Goal: Find specific page/section: Find specific page/section

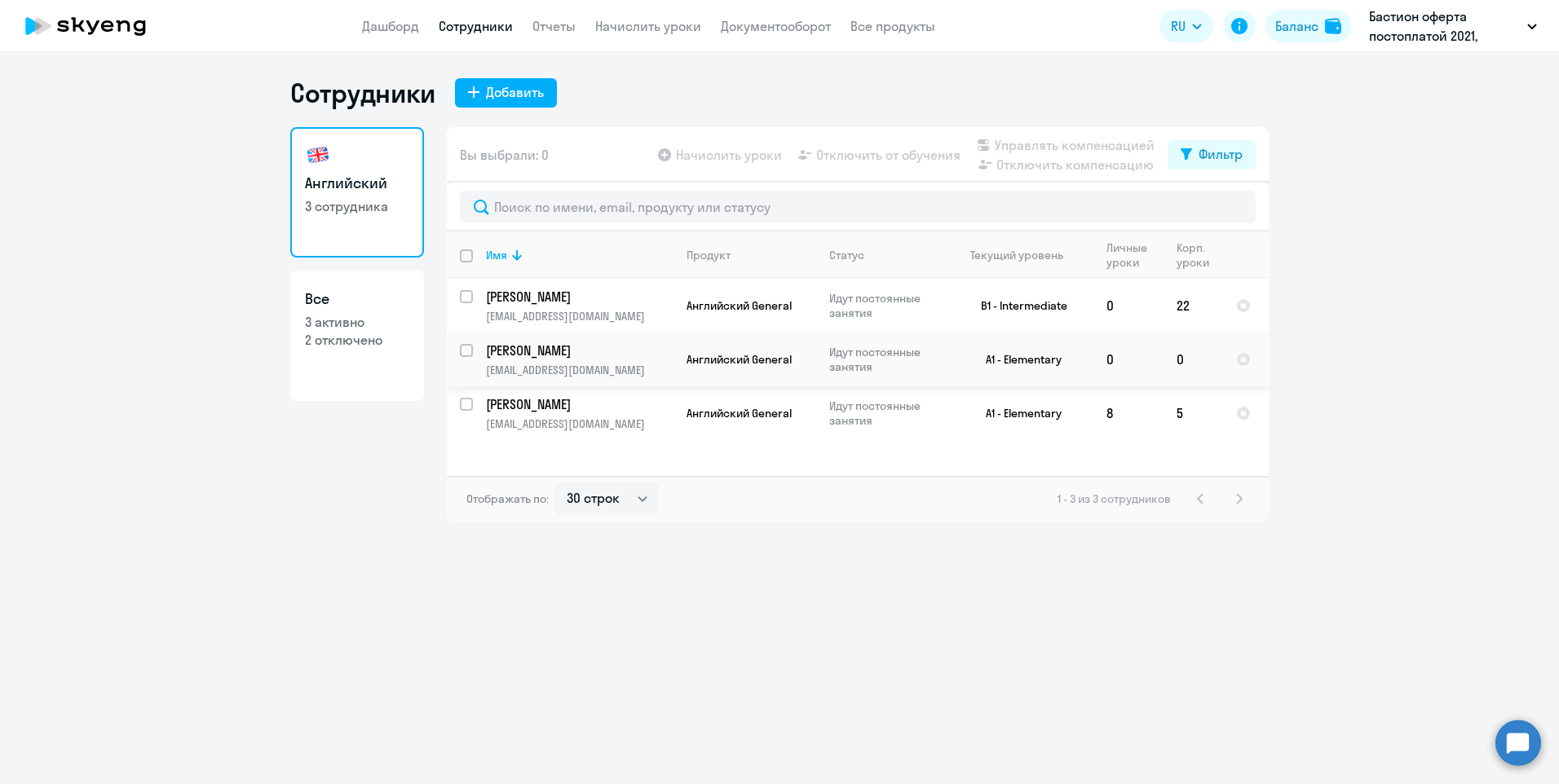
select select "30"
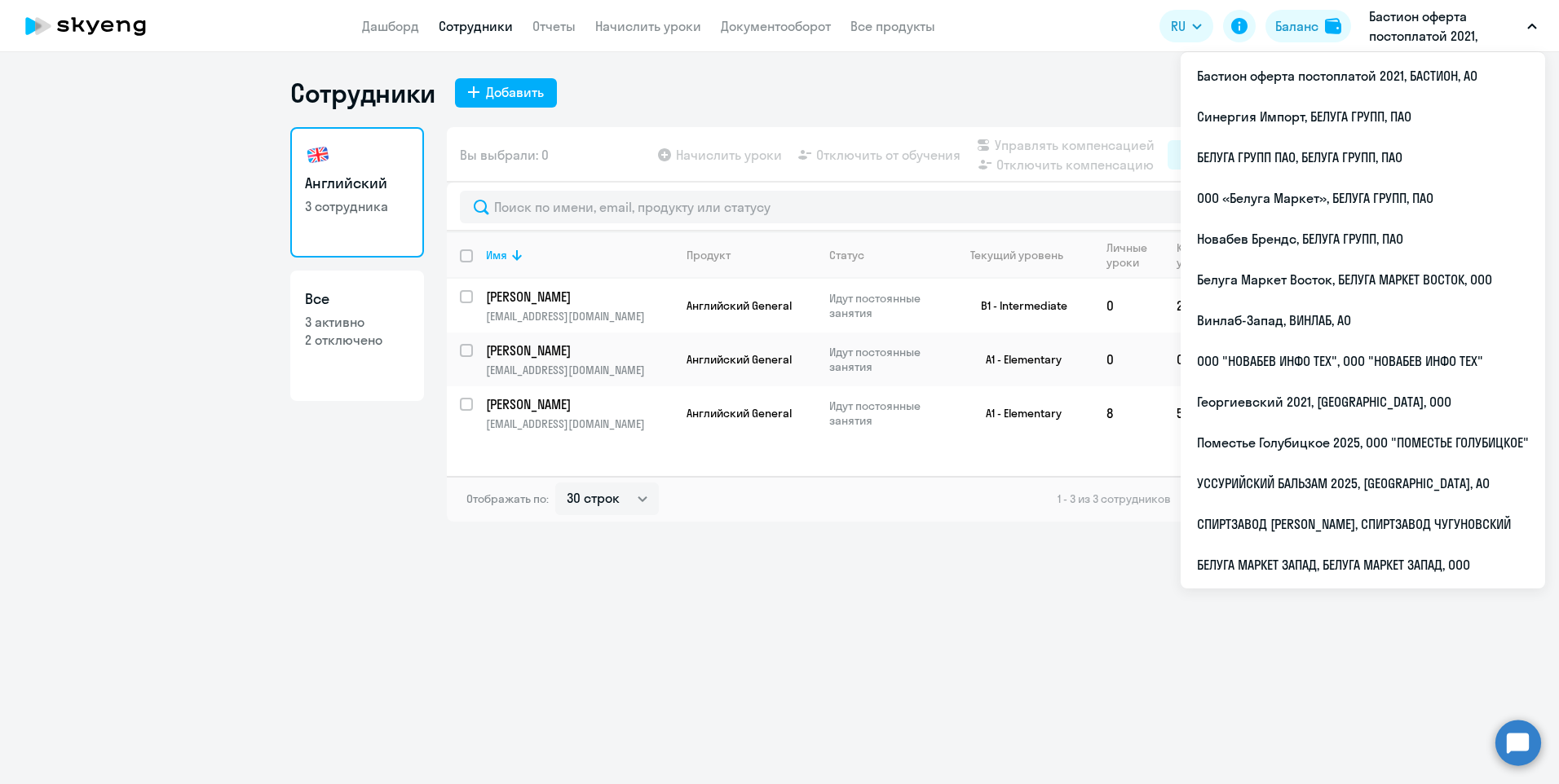
click at [1391, 35] on p "Бастион оферта постоплатой 2021, БАСТИОН, АО" at bounding box center [1445, 26] width 152 height 39
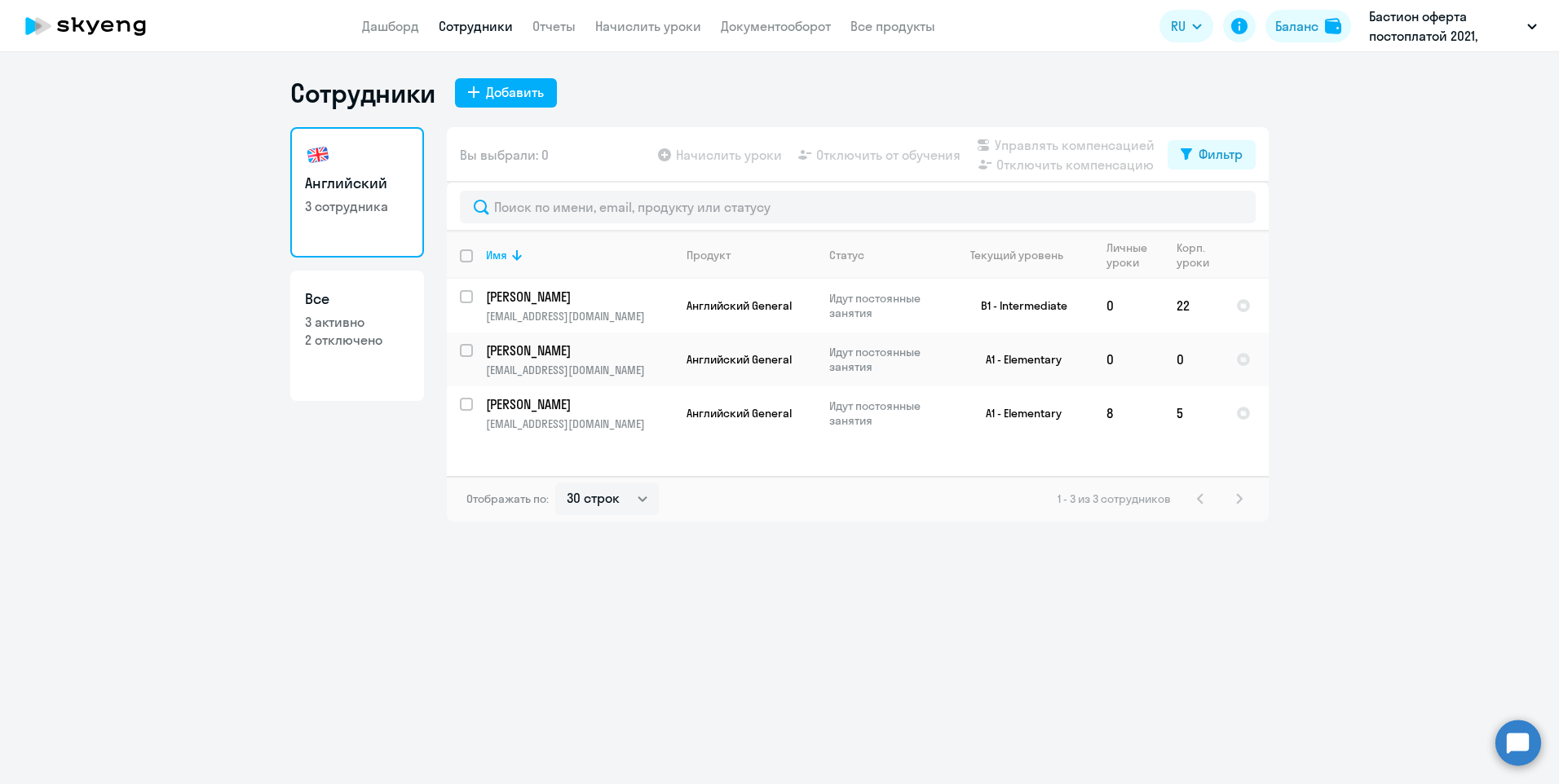
click at [1391, 35] on p "Бастион оферта постоплатой 2021, БАСТИОН, АО" at bounding box center [1445, 26] width 152 height 39
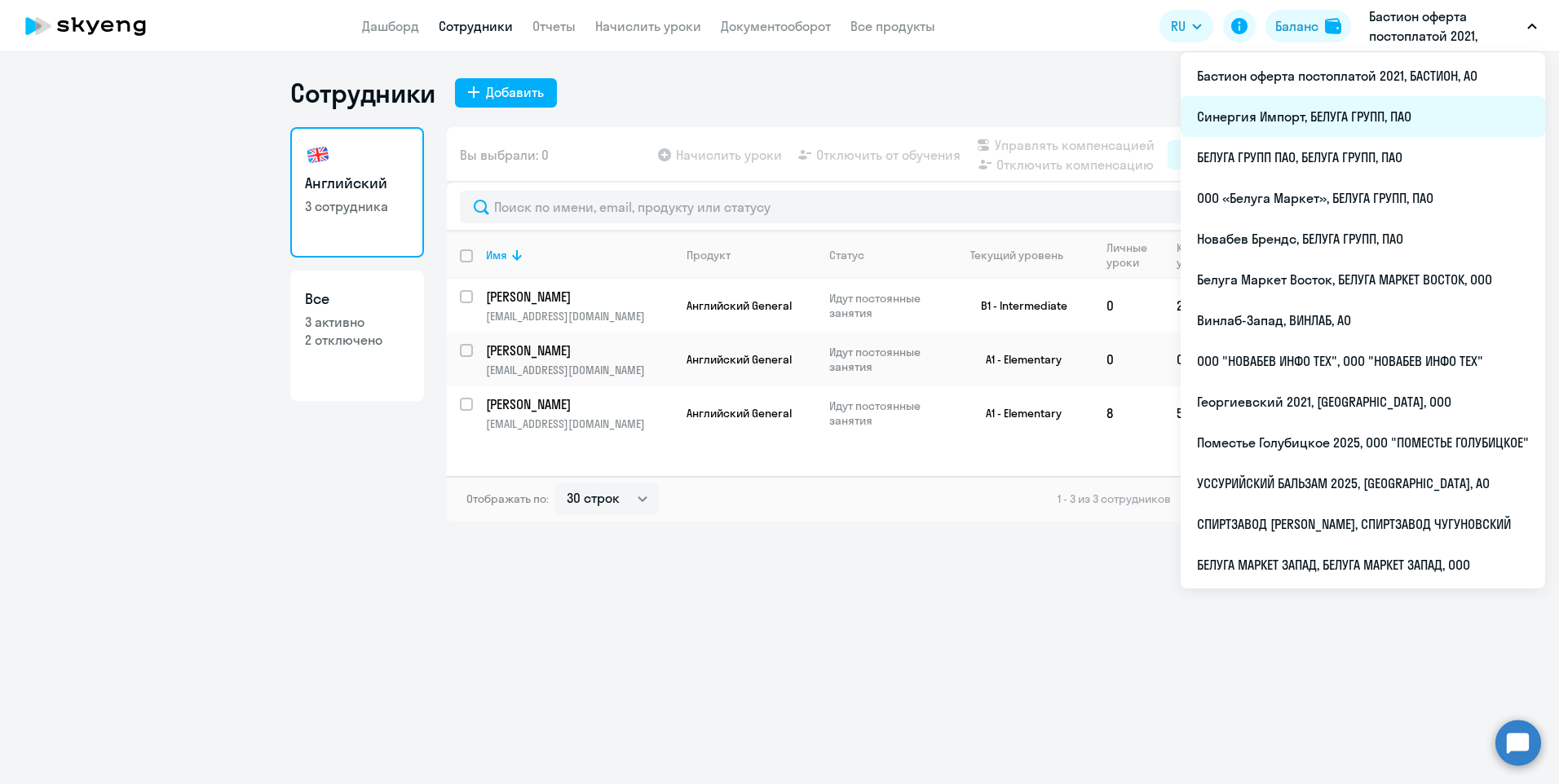
click at [1314, 118] on li "Синергия Импорт, БЕЛУГА ГРУПП, ПАО" at bounding box center [1364, 117] width 365 height 41
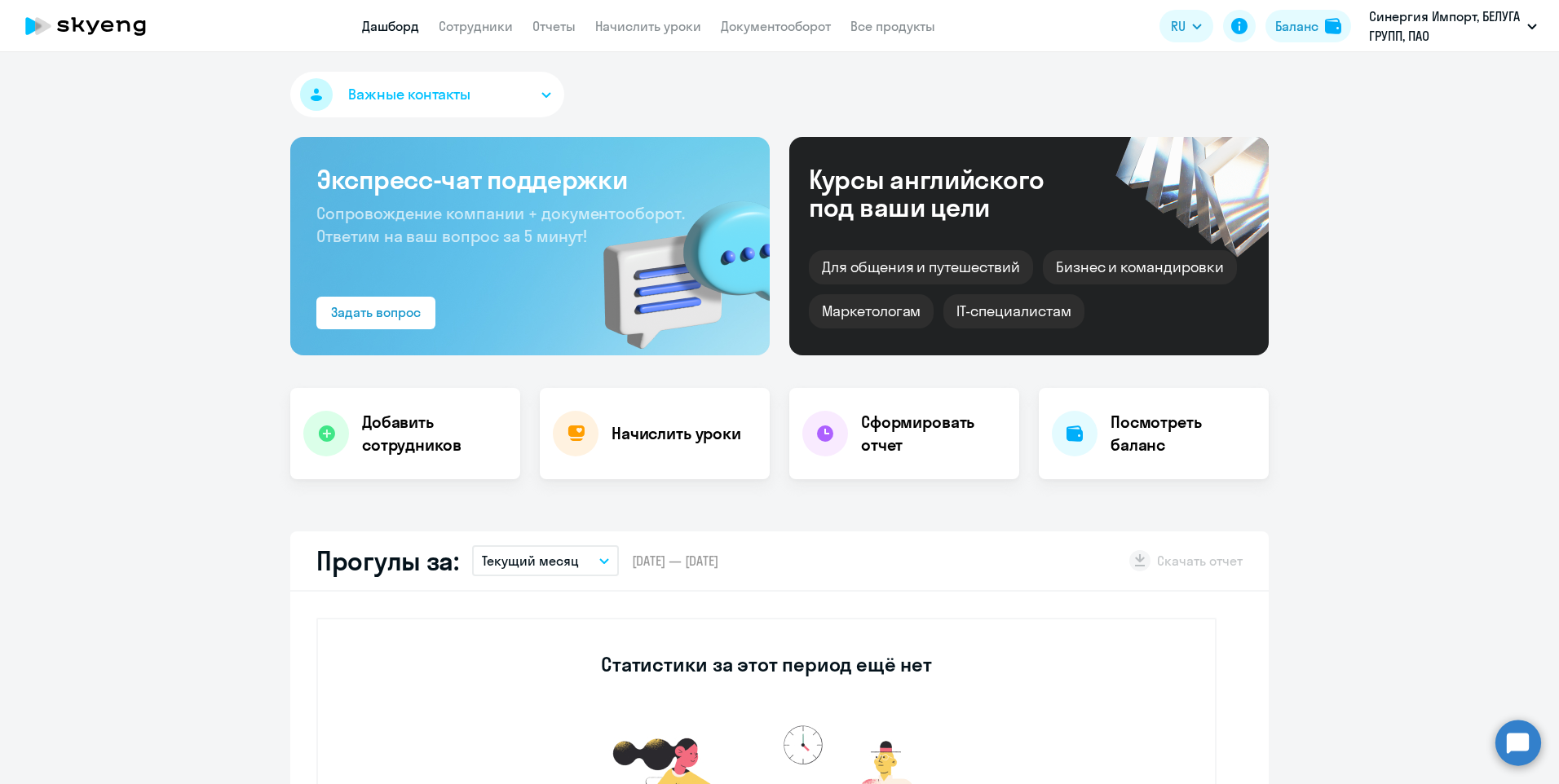
select select "30"
click at [484, 21] on link "Сотрудники" at bounding box center [476, 26] width 74 height 16
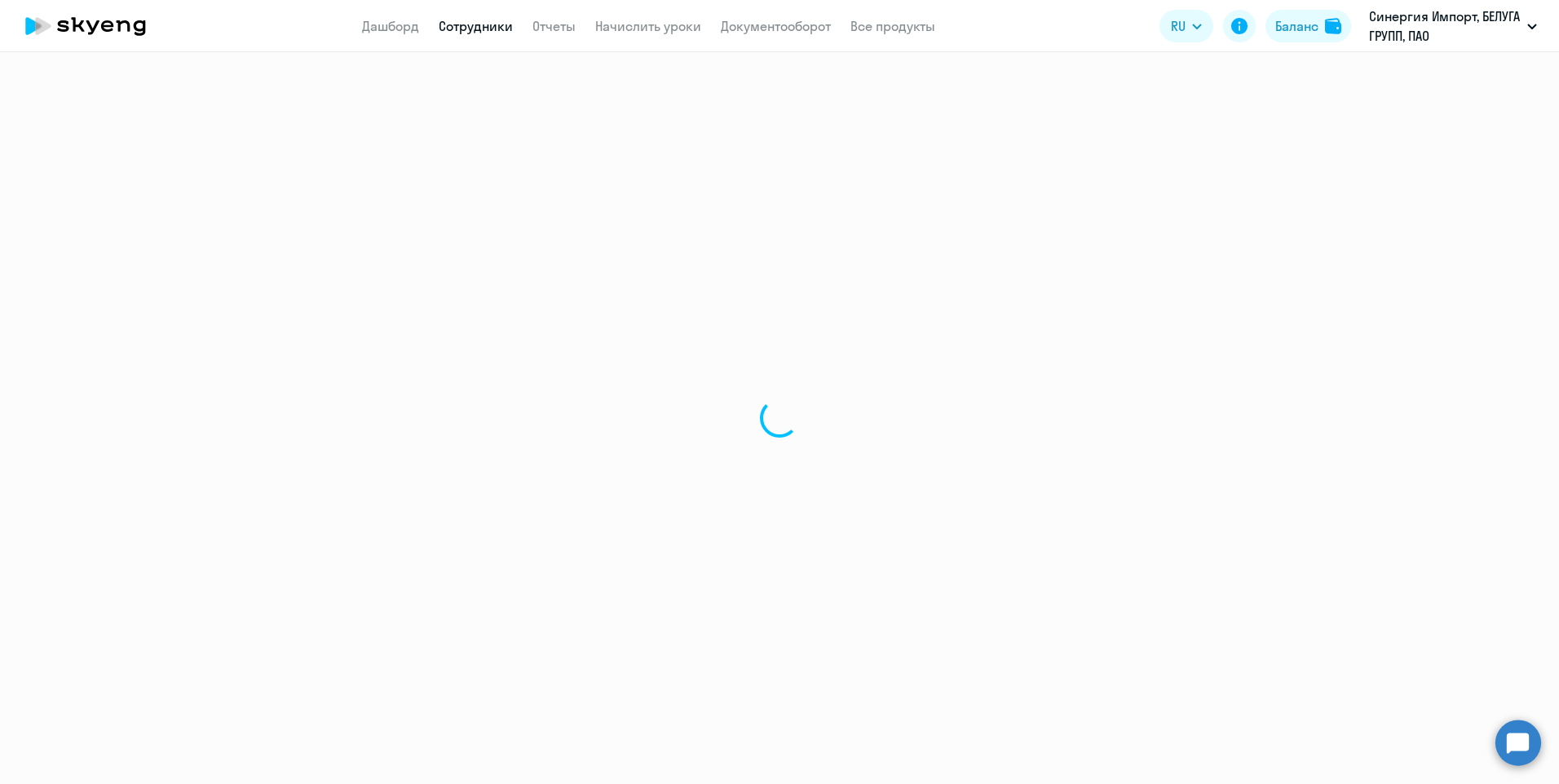
select select "30"
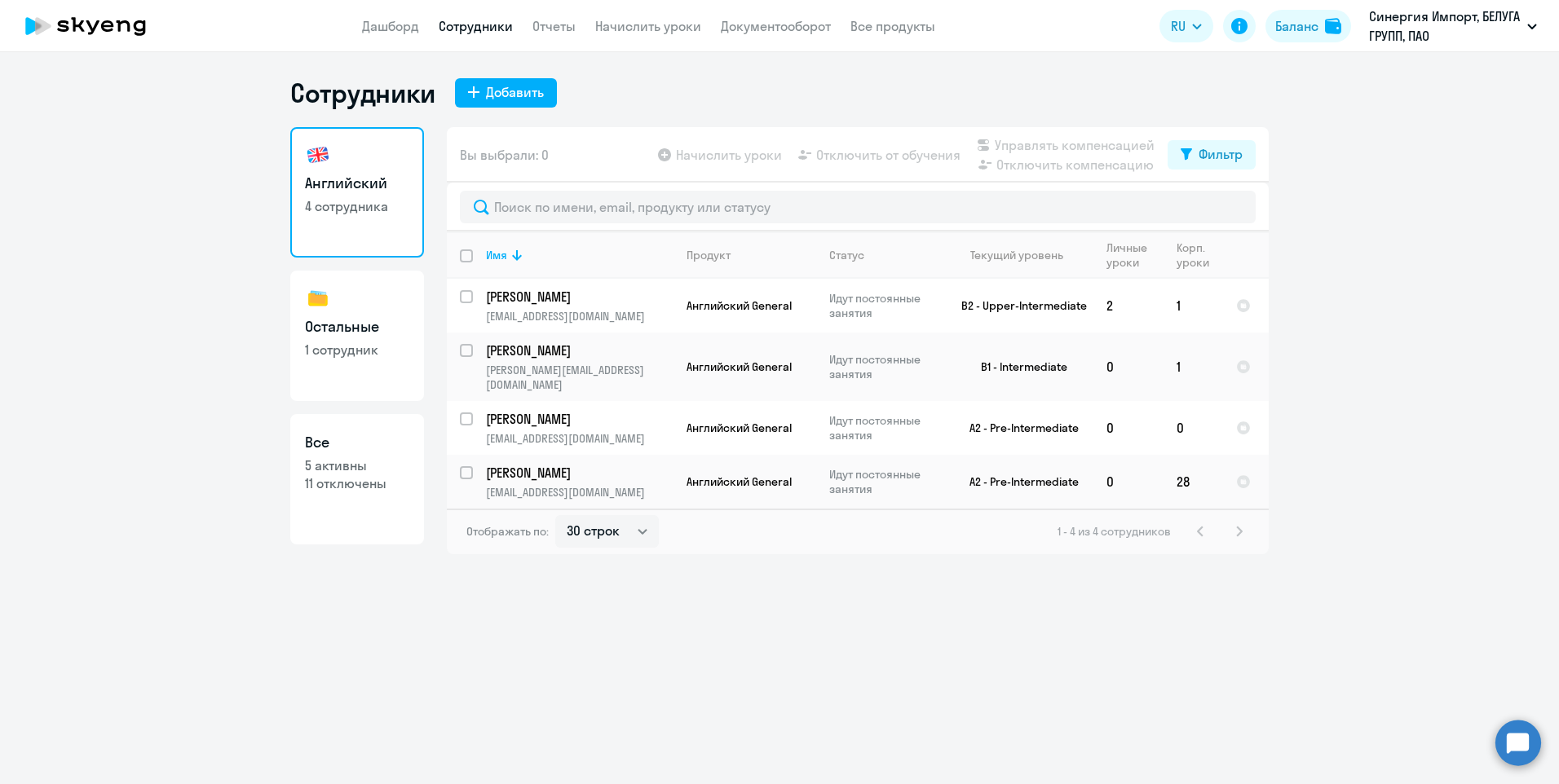
click at [414, 369] on link "Остальные 1 сотрудник" at bounding box center [356, 336] width 134 height 131
select select "30"
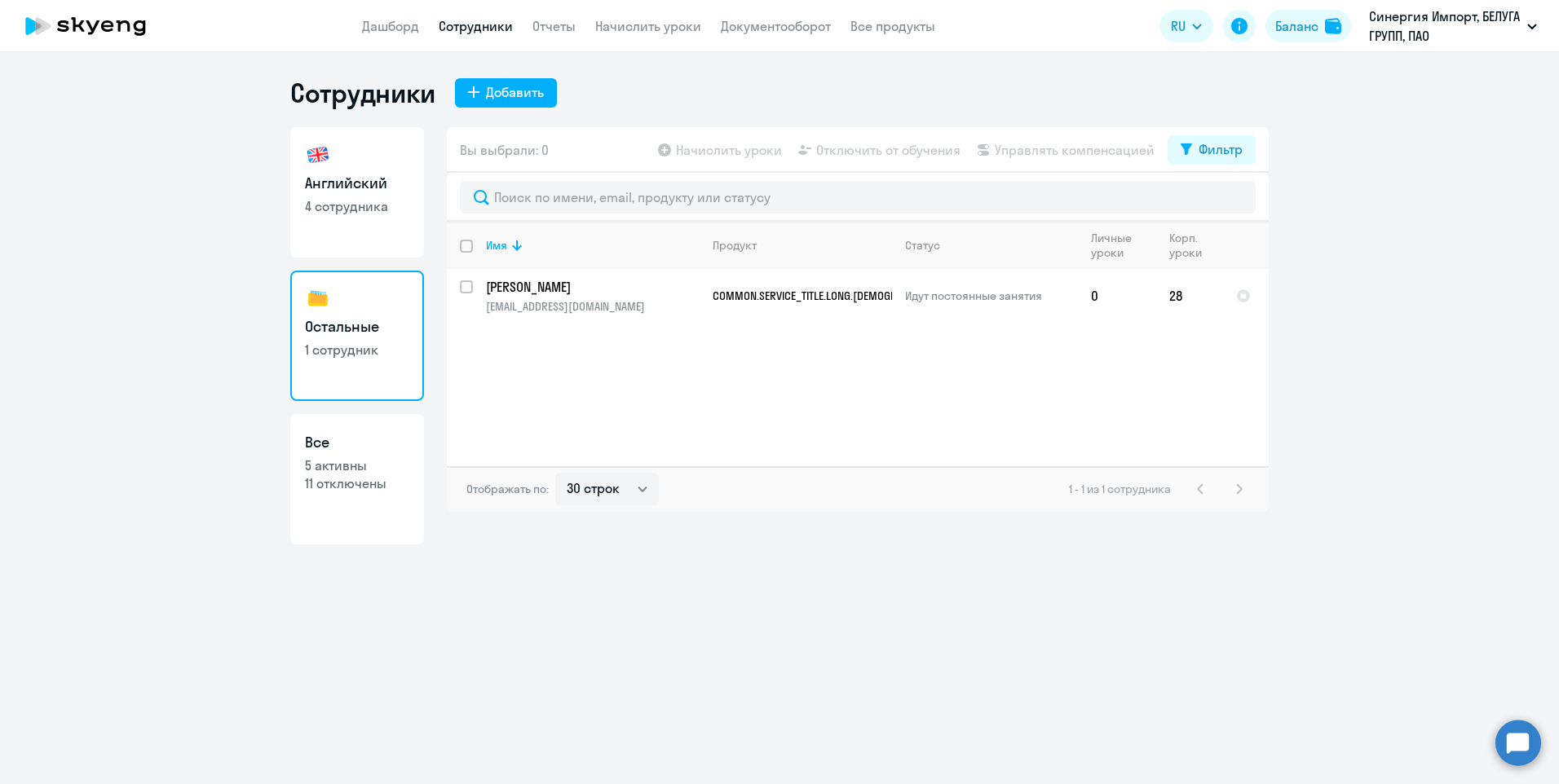
click at [377, 242] on link "Английский 4 сотрудника" at bounding box center [356, 192] width 134 height 131
select select "30"
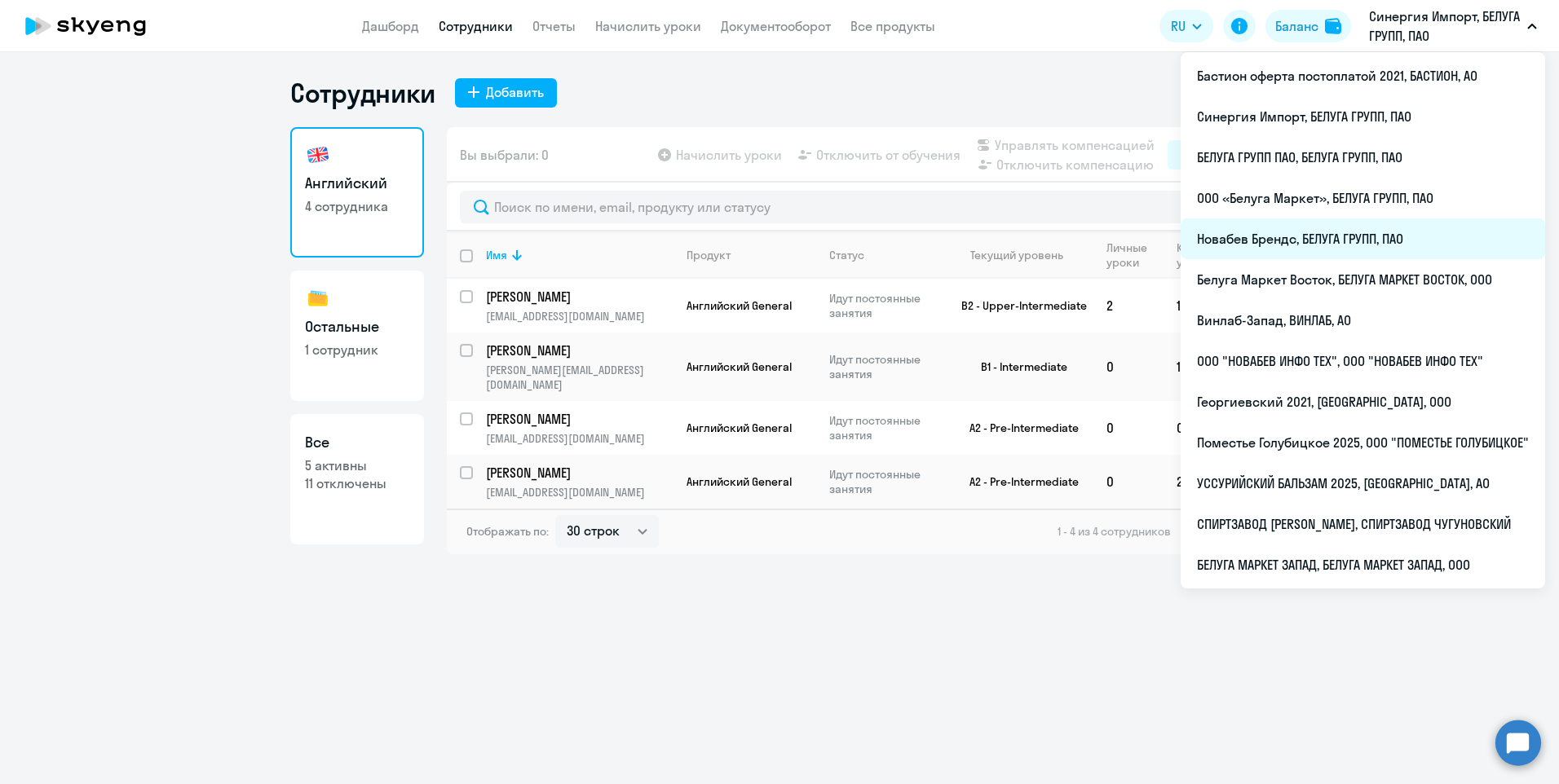
click at [1311, 249] on li "Новабев Брендс, БЕЛУГА ГРУПП, ПАО" at bounding box center [1364, 239] width 365 height 41
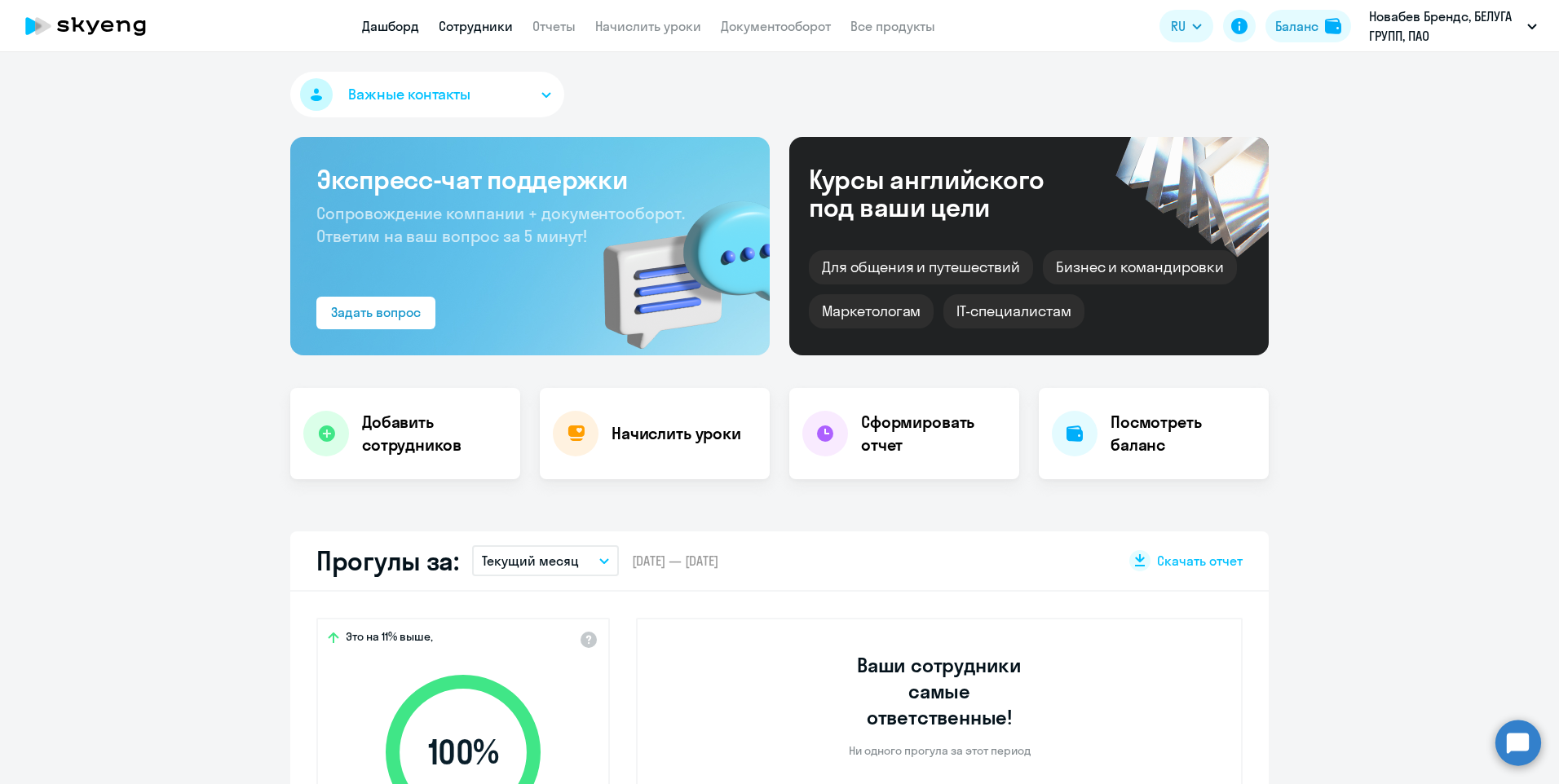
click at [477, 23] on link "Сотрудники" at bounding box center [476, 26] width 74 height 16
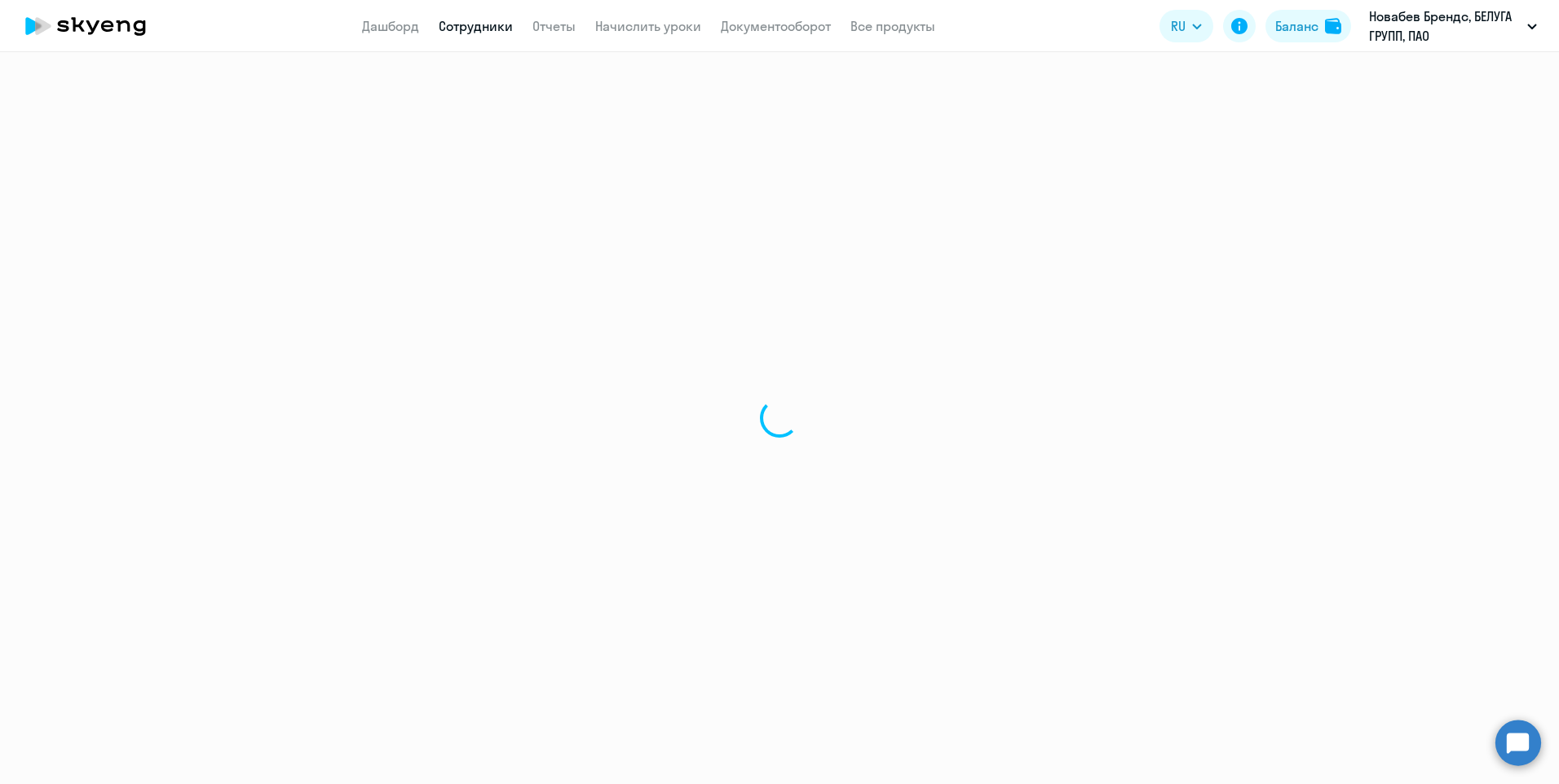
select select "30"
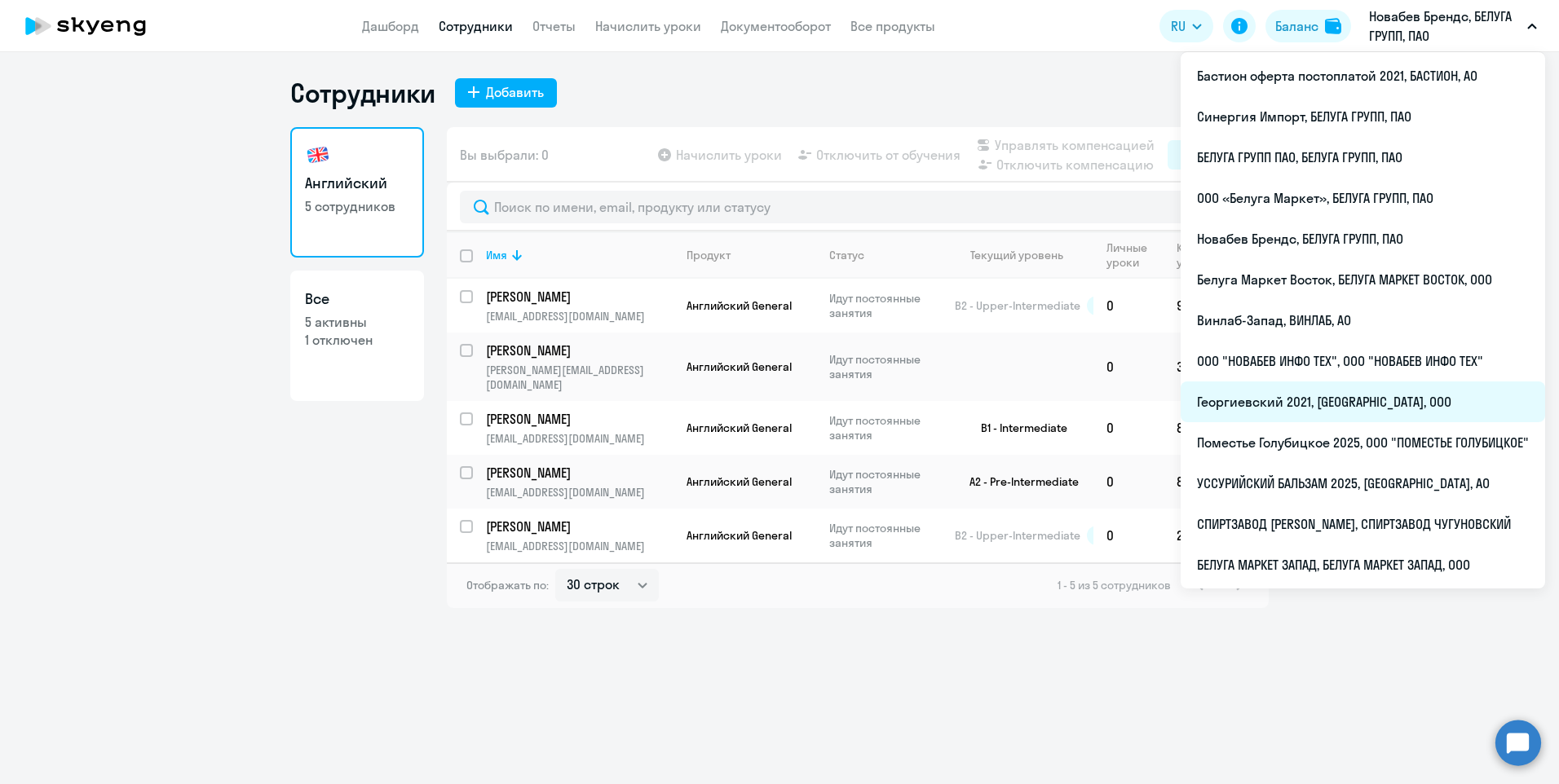
click at [1301, 384] on li "Георгиевский 2021, [GEOGRAPHIC_DATA], ООО" at bounding box center [1364, 402] width 365 height 41
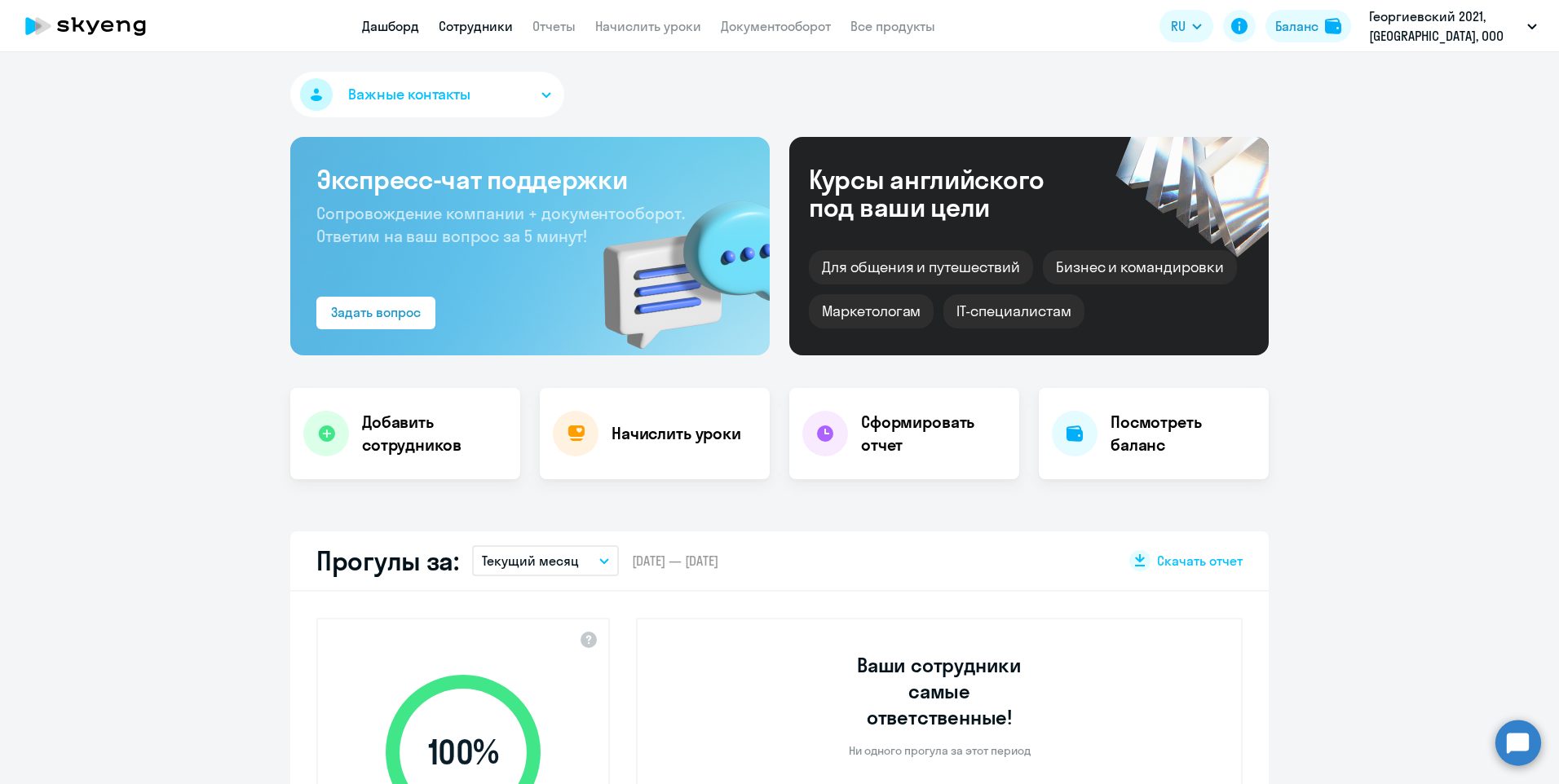
click at [462, 22] on link "Сотрудники" at bounding box center [476, 26] width 74 height 16
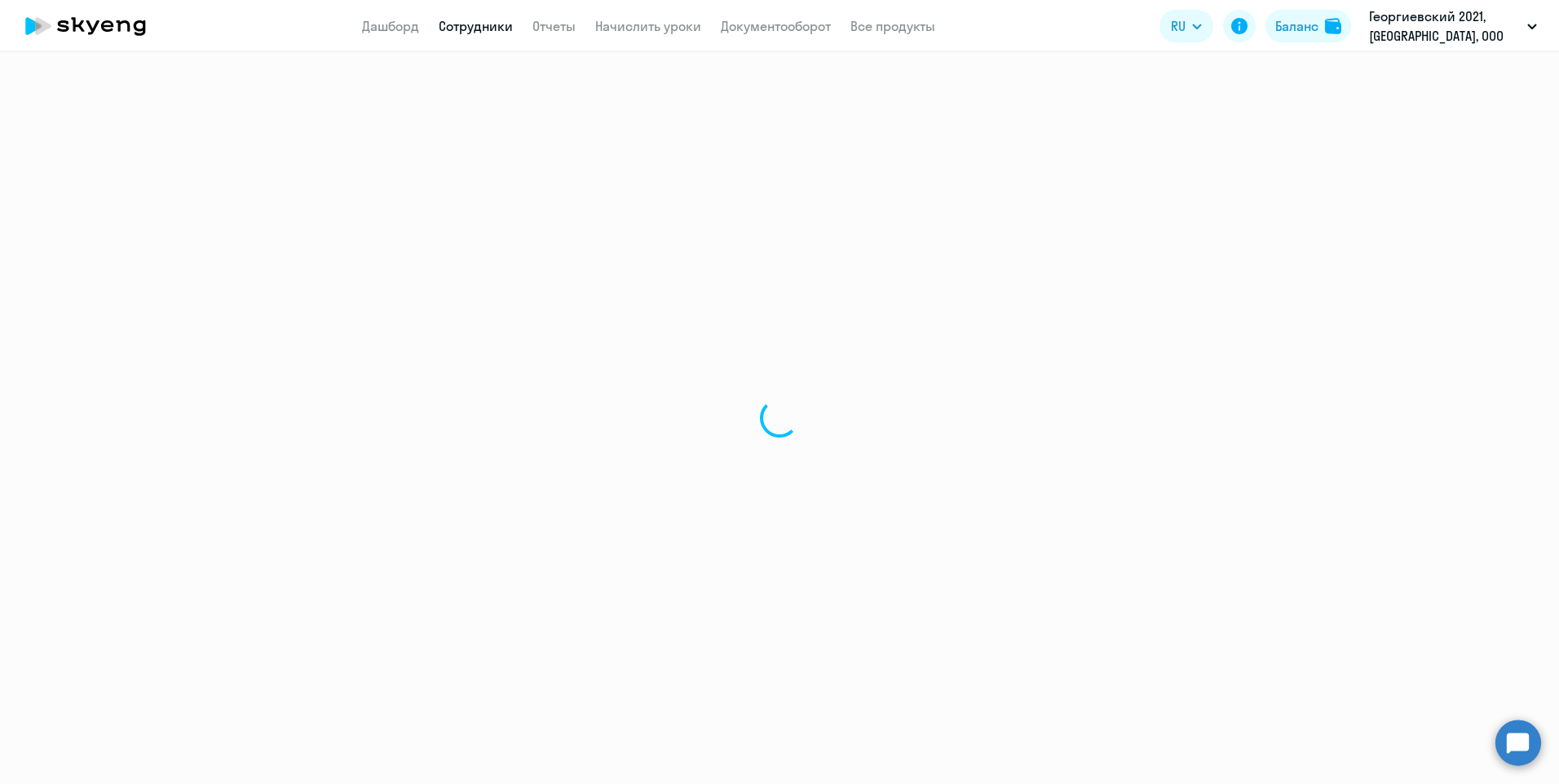
select select "30"
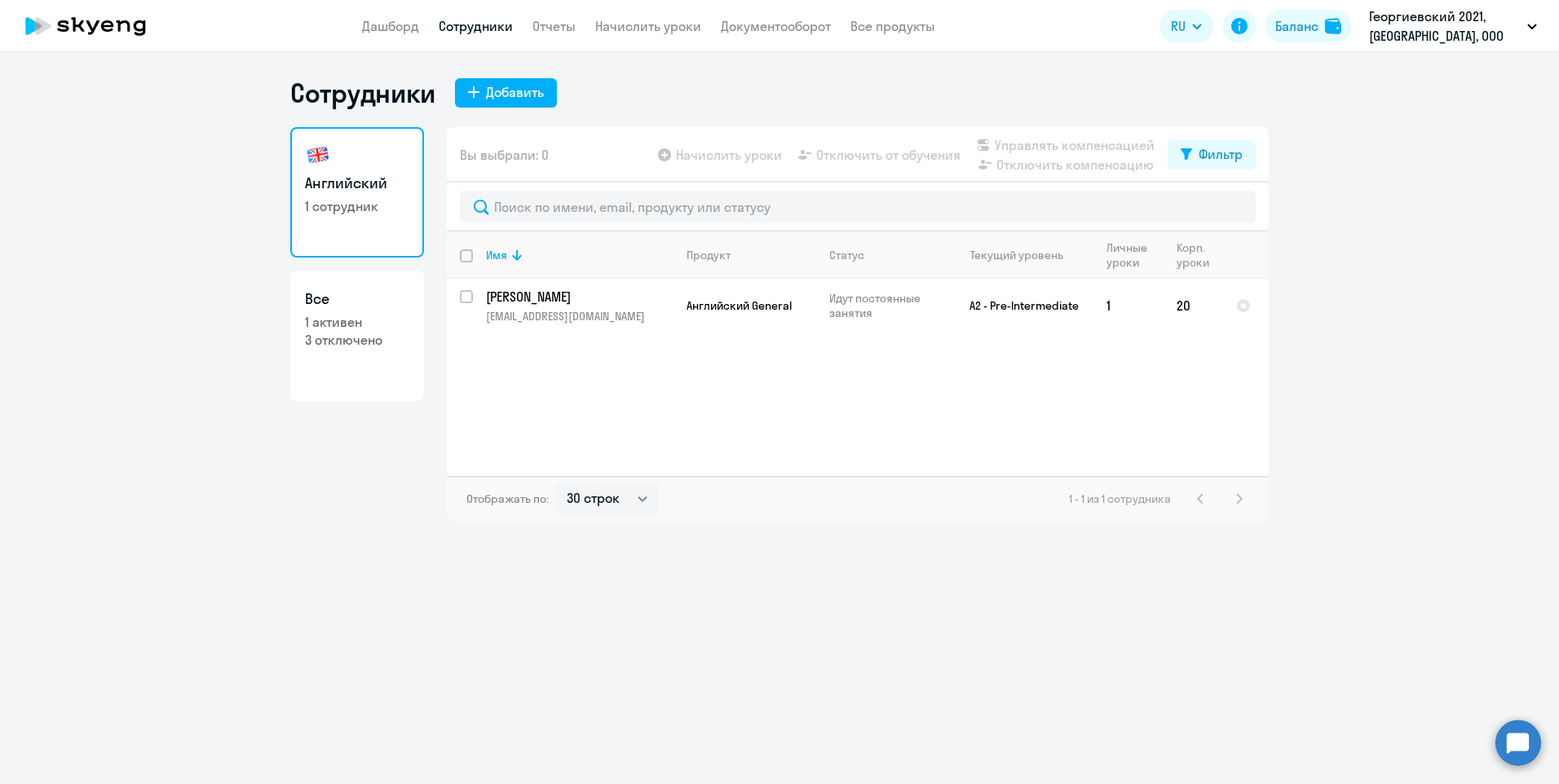
click at [381, 378] on link "Все 1 активен 3 отключено" at bounding box center [356, 336] width 134 height 131
select select "30"
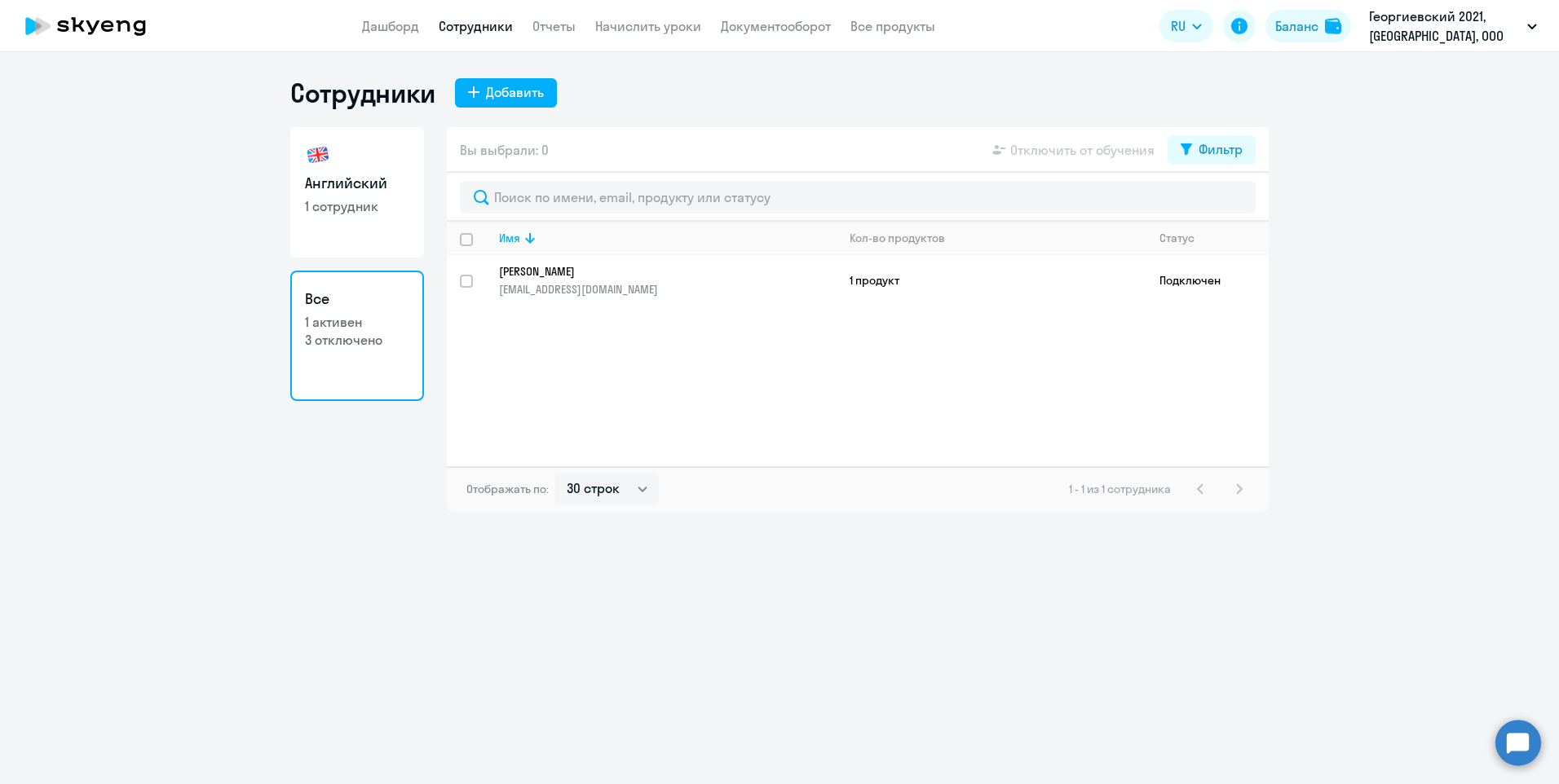
click at [369, 236] on link "Английский 1 сотрудник" at bounding box center [356, 192] width 134 height 131
select select "30"
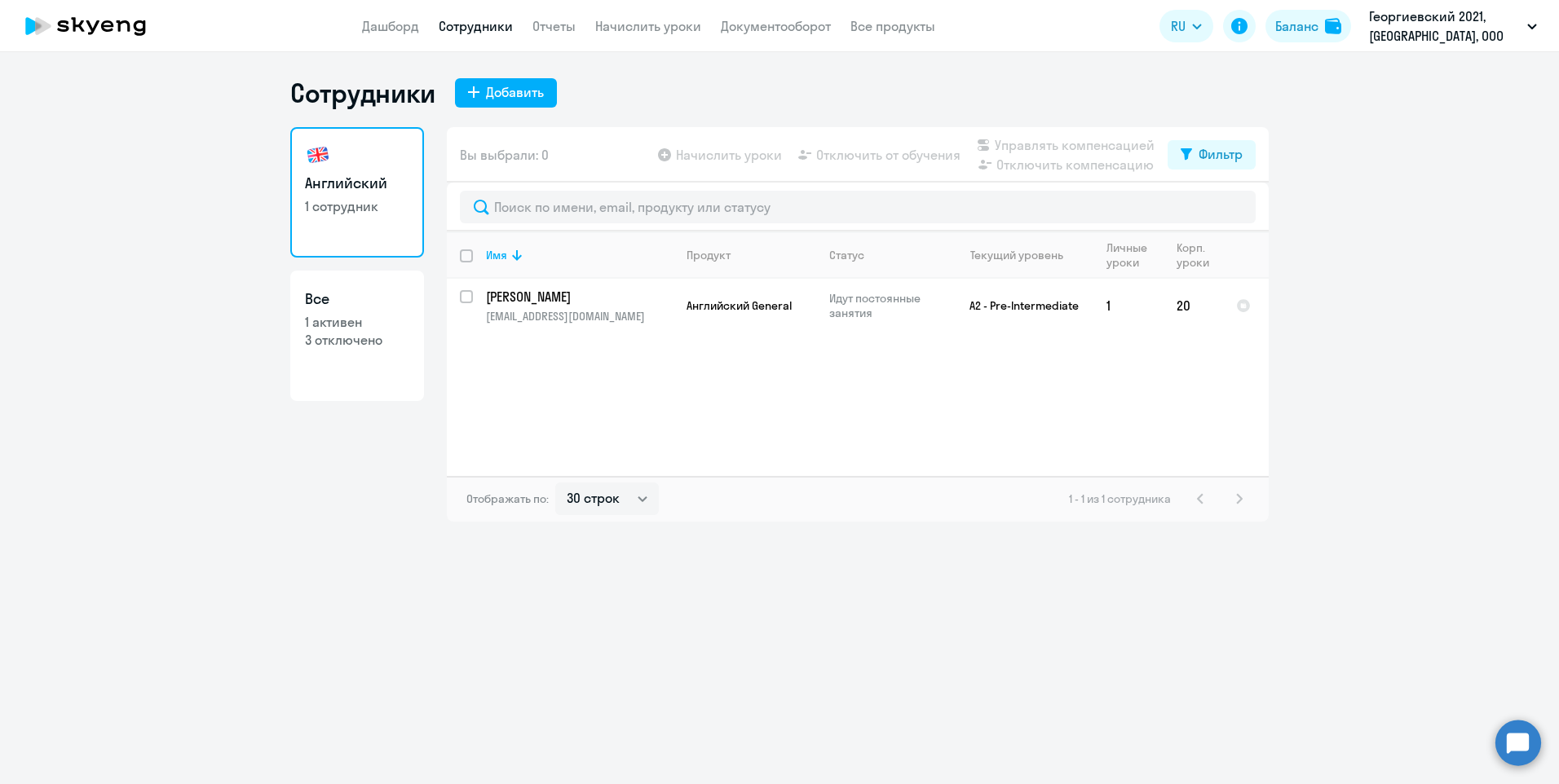
select select "30"
click at [359, 343] on p "3 отключено" at bounding box center [356, 340] width 104 height 18
select select "30"
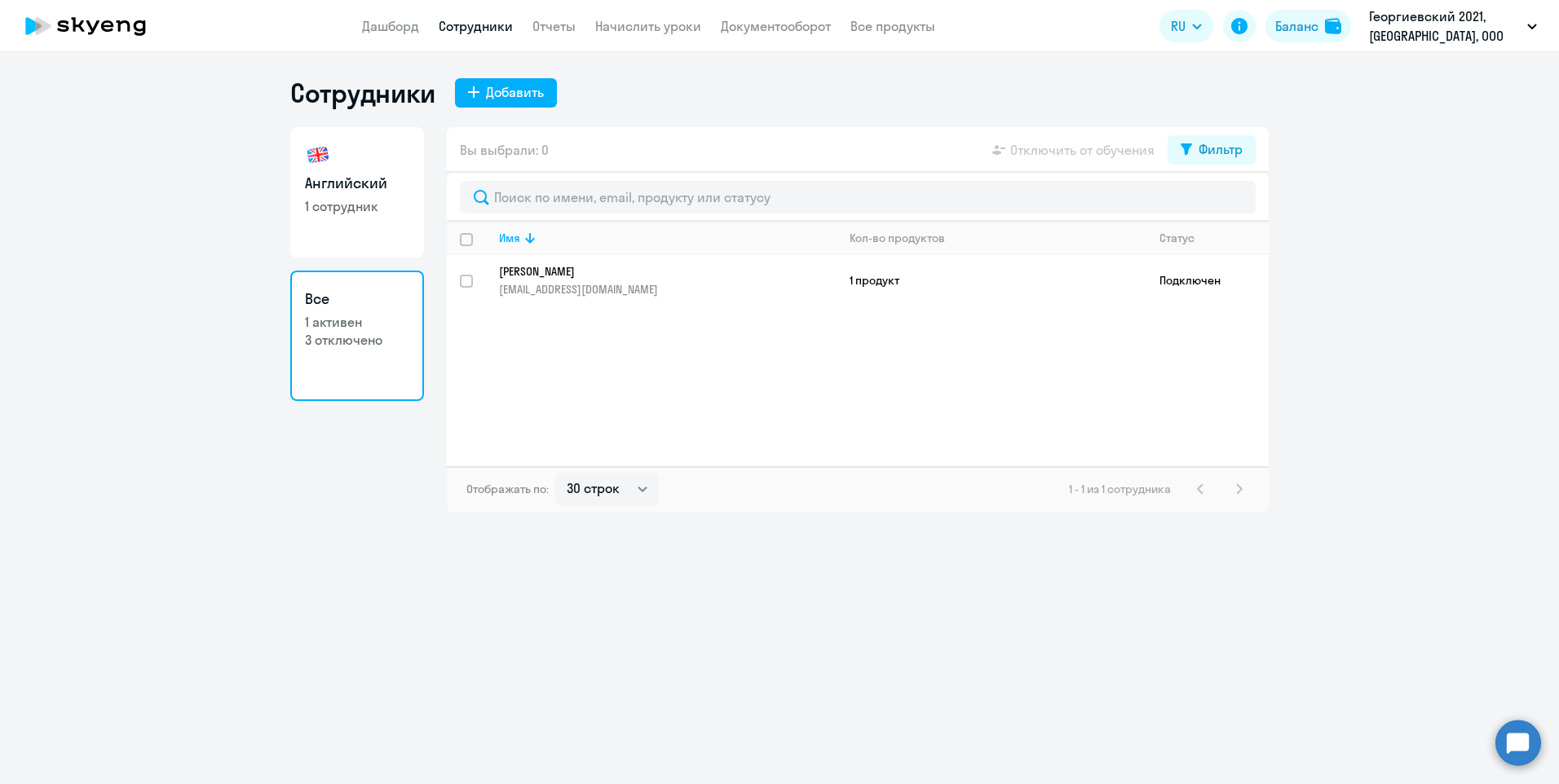
click at [364, 227] on link "Английский 1 сотрудник" at bounding box center [356, 192] width 134 height 131
select select "30"
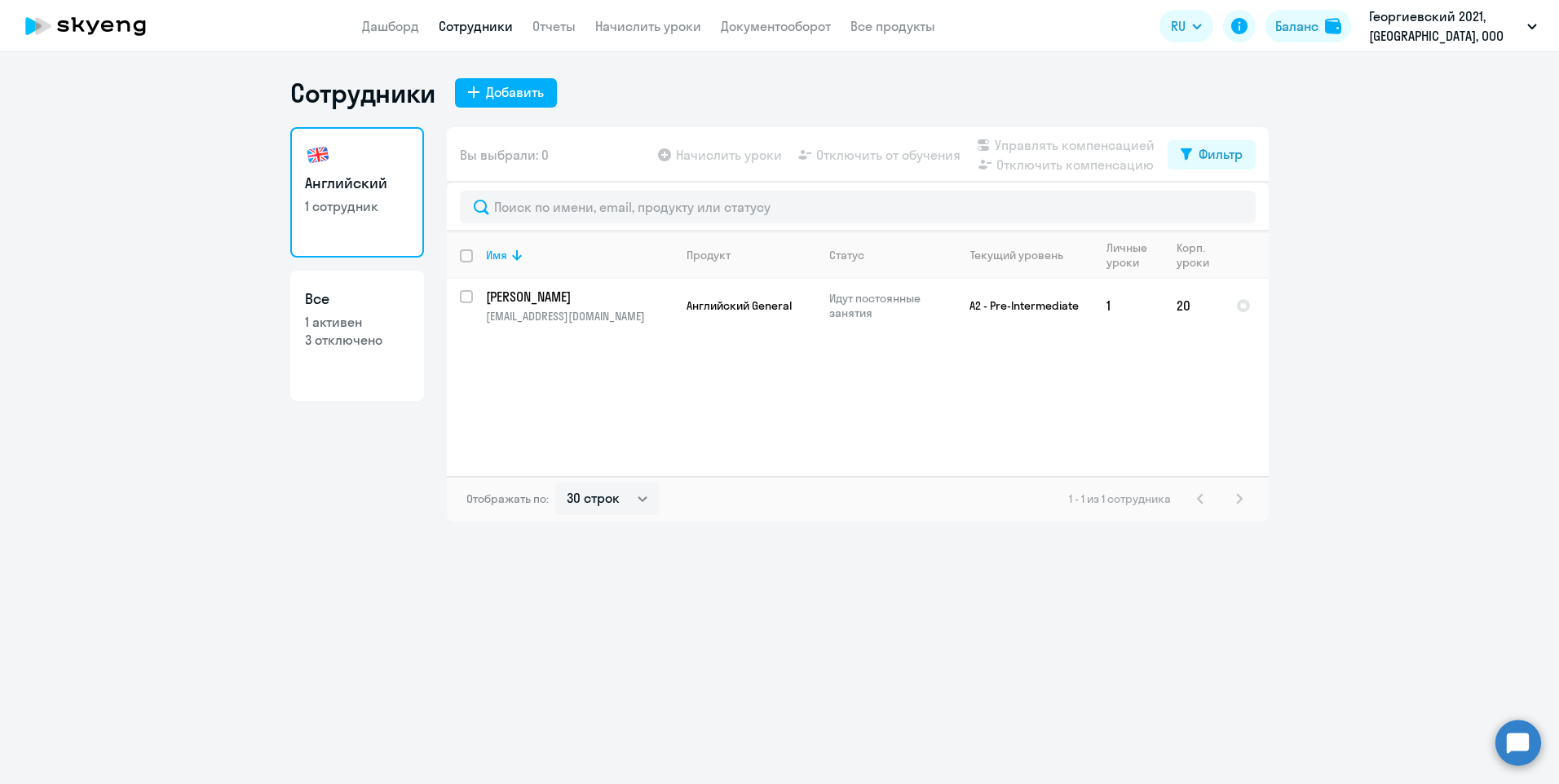
click at [366, 378] on link "Все 1 активен 3 отключено" at bounding box center [356, 336] width 134 height 131
select select "30"
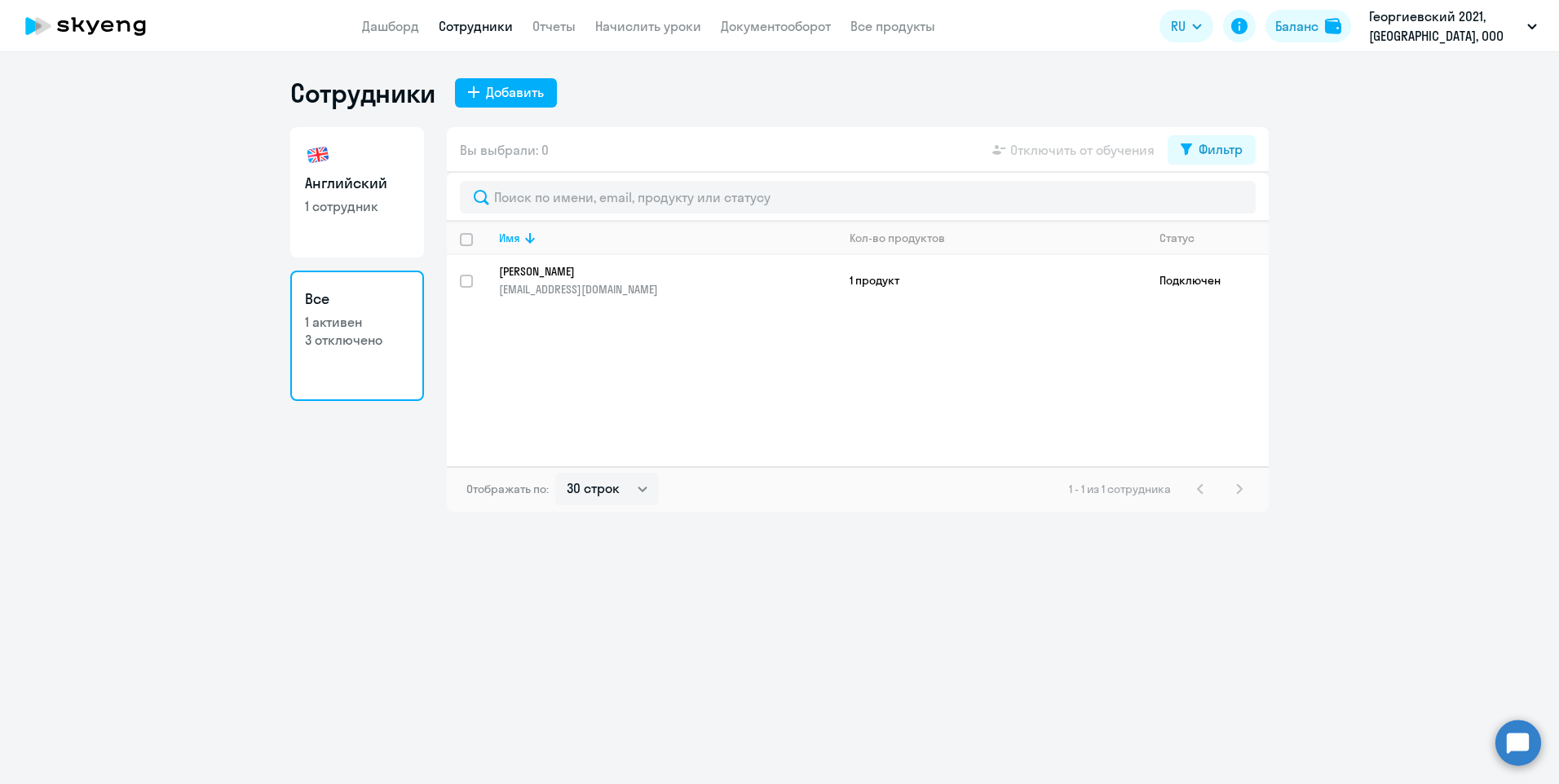
click at [347, 188] on h3 "Английский" at bounding box center [356, 183] width 104 height 21
select select "30"
